Goal: Transaction & Acquisition: Purchase product/service

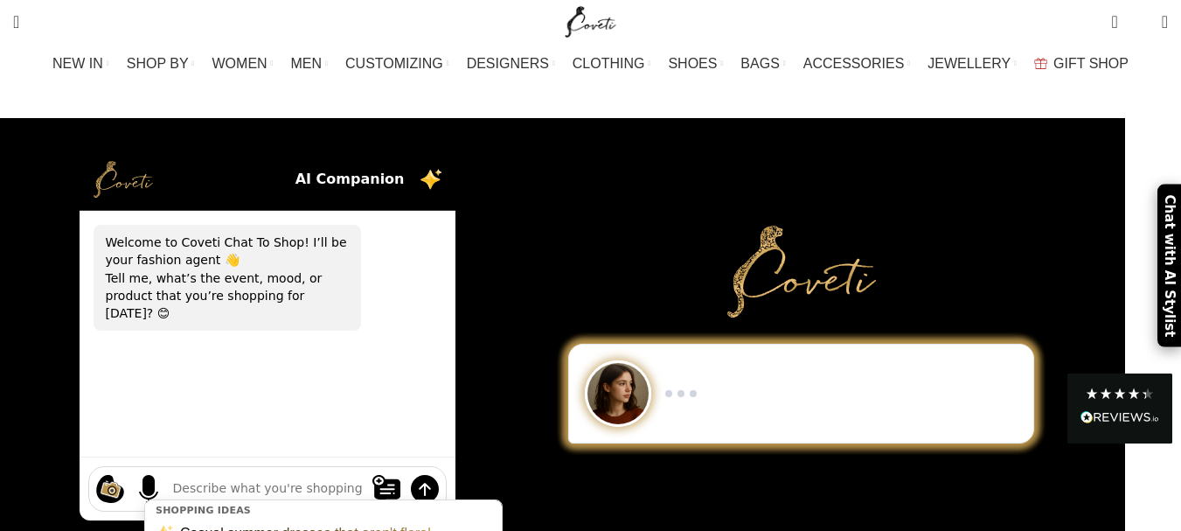
drag, startPoint x: 0, startPoint y: 0, endPoint x: 354, endPoint y: 476, distance: 593.5
click at [354, 479] on textarea at bounding box center [267, 488] width 189 height 18
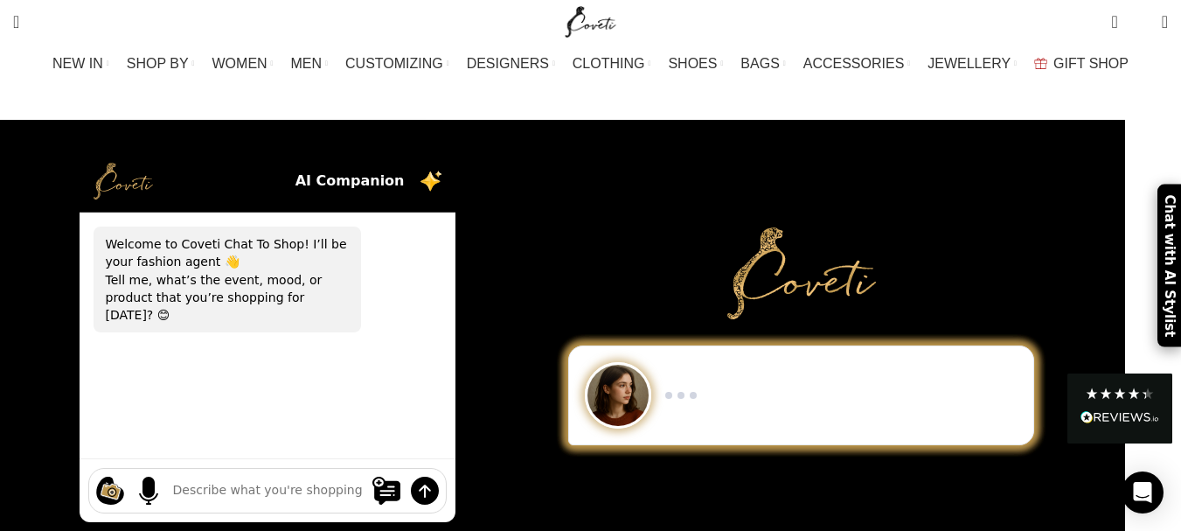
drag, startPoint x: 746, startPoint y: 149, endPoint x: 734, endPoint y: 121, distance: 30.2
click at [734, 121] on div "Show me a black-and-white dress for an evening gala. I need minimalist men’s sn…" at bounding box center [801, 336] width 534 height 433
click at [240, 481] on textarea at bounding box center [267, 490] width 189 height 18
type textarea "black prep bag"
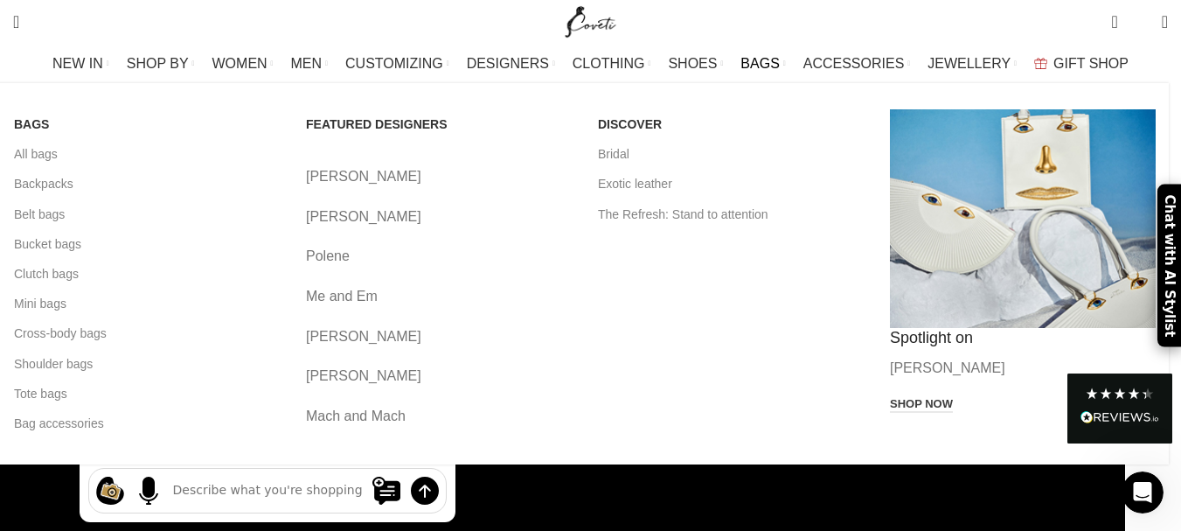
click at [751, 62] on span "BAGS" at bounding box center [759, 63] width 38 height 17
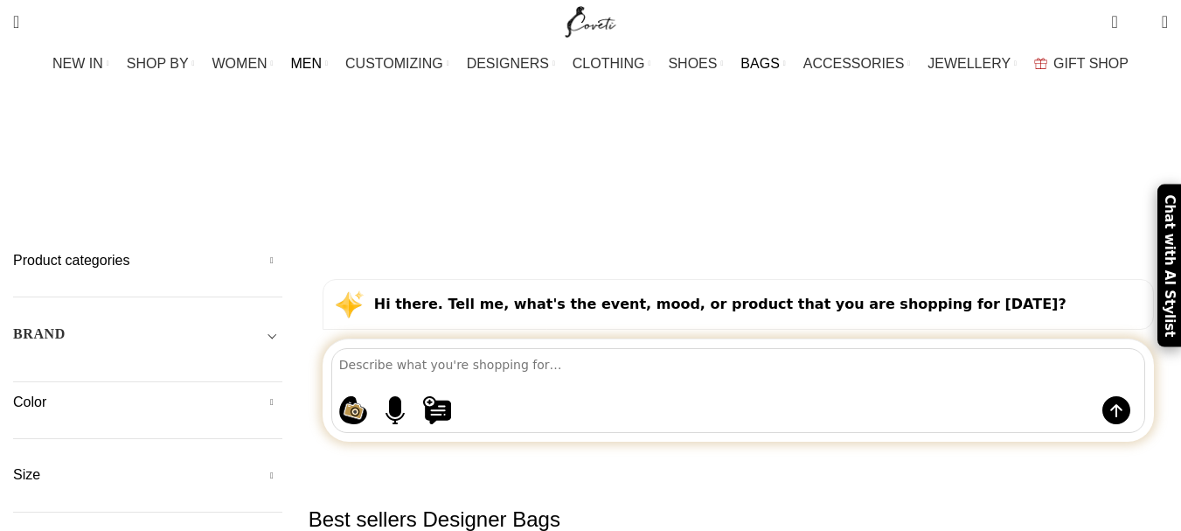
click at [323, 65] on span "MEN" at bounding box center [306, 63] width 31 height 17
